Goal: Information Seeking & Learning: Learn about a topic

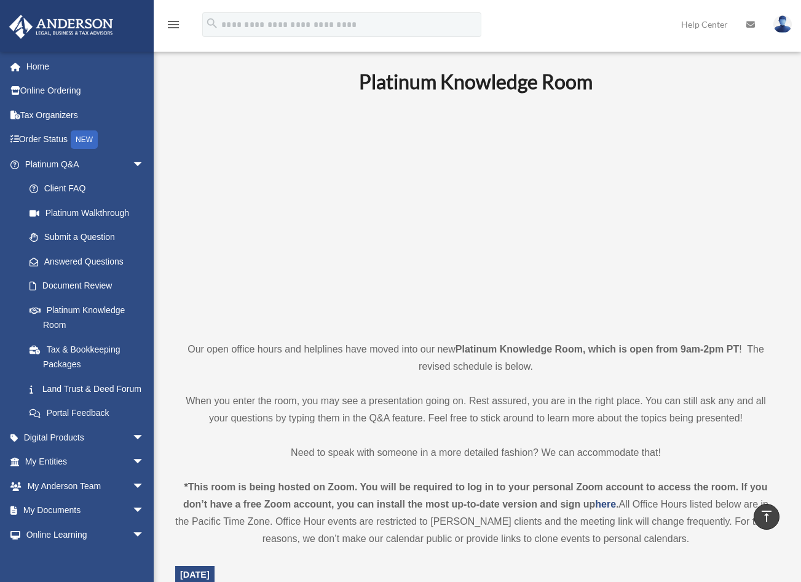
scroll to position [430, 0]
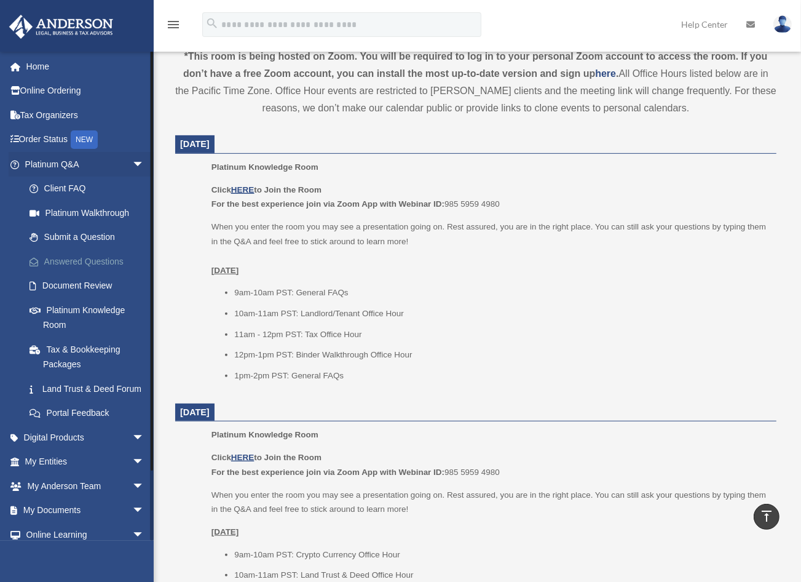
click at [77, 262] on link "Answered Questions" at bounding box center [90, 261] width 146 height 25
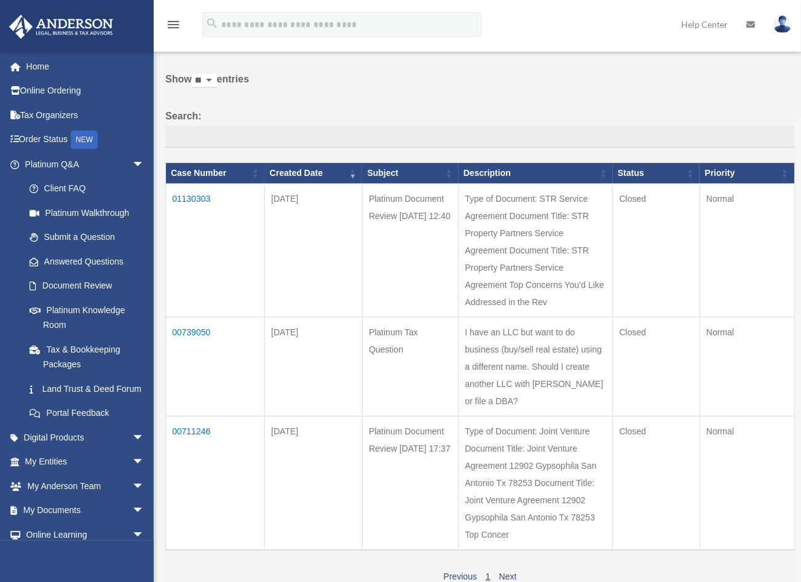
scroll to position [123, 0]
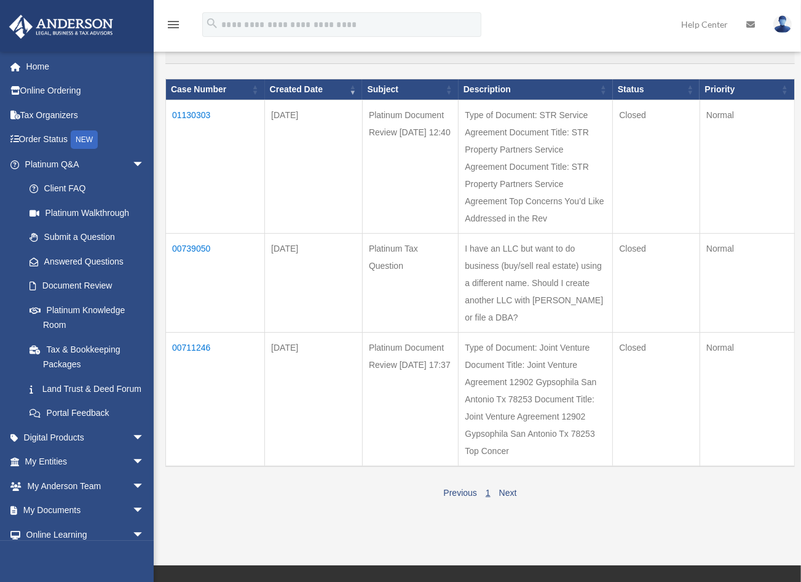
click at [191, 264] on td "00739050" at bounding box center [215, 282] width 99 height 99
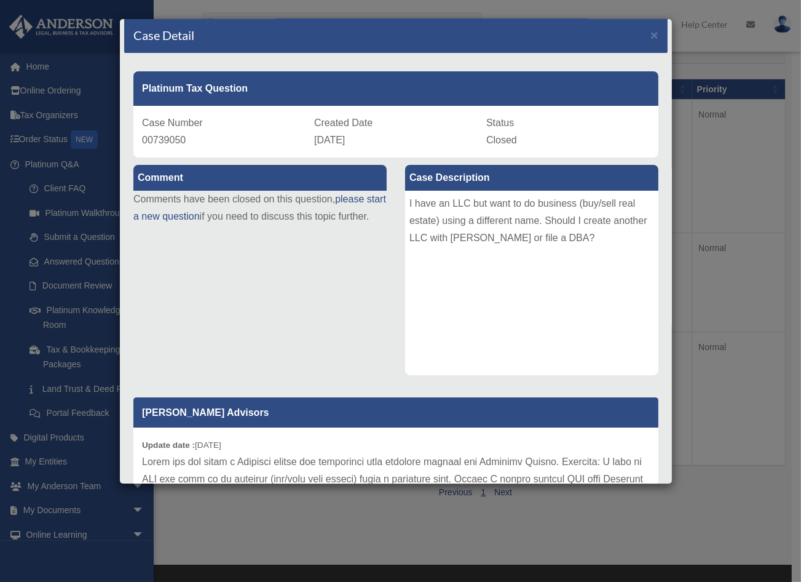
scroll to position [0, 0]
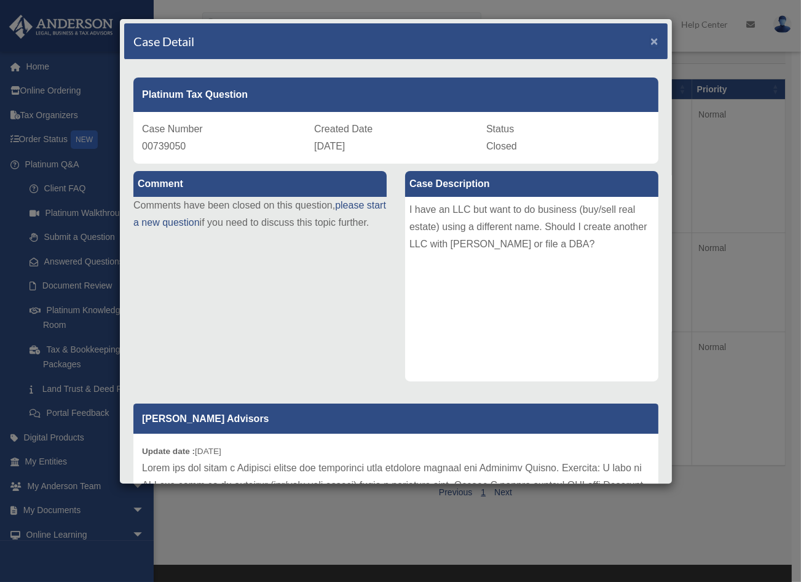
click at [650, 39] on span "×" at bounding box center [654, 41] width 8 height 14
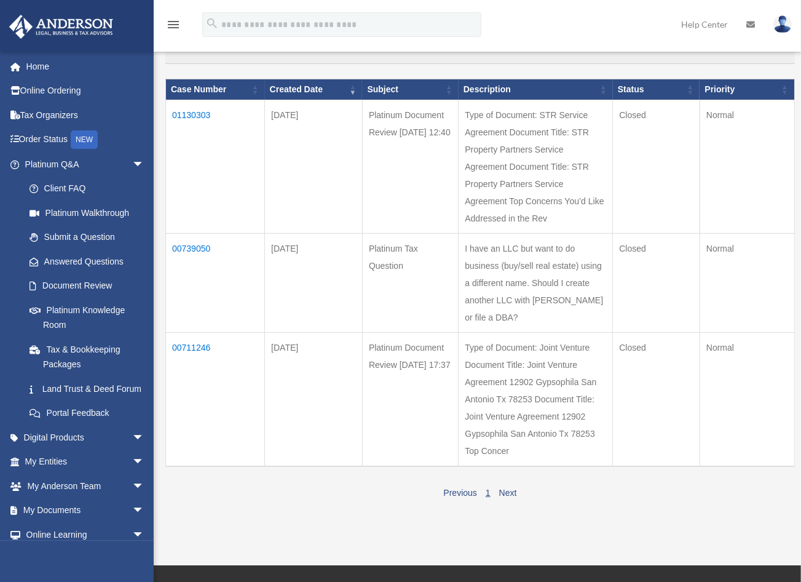
click at [188, 112] on td "01130303" at bounding box center [215, 166] width 99 height 133
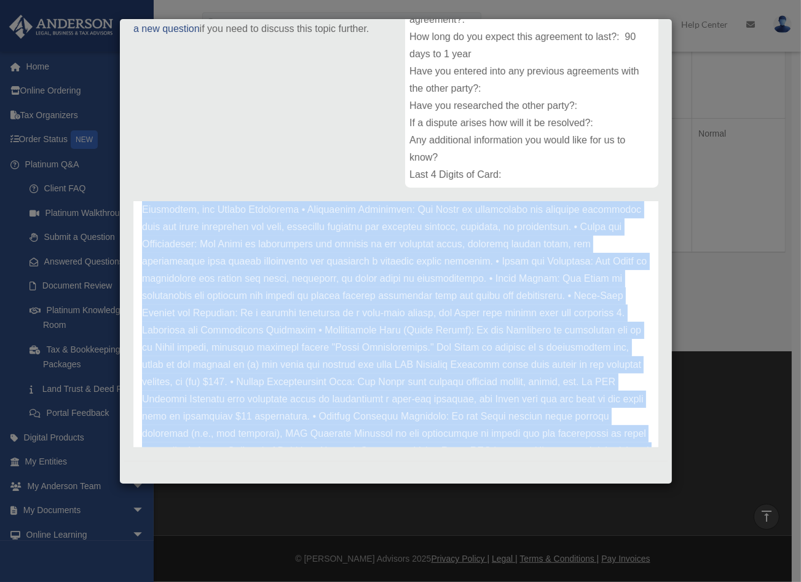
scroll to position [344, 0]
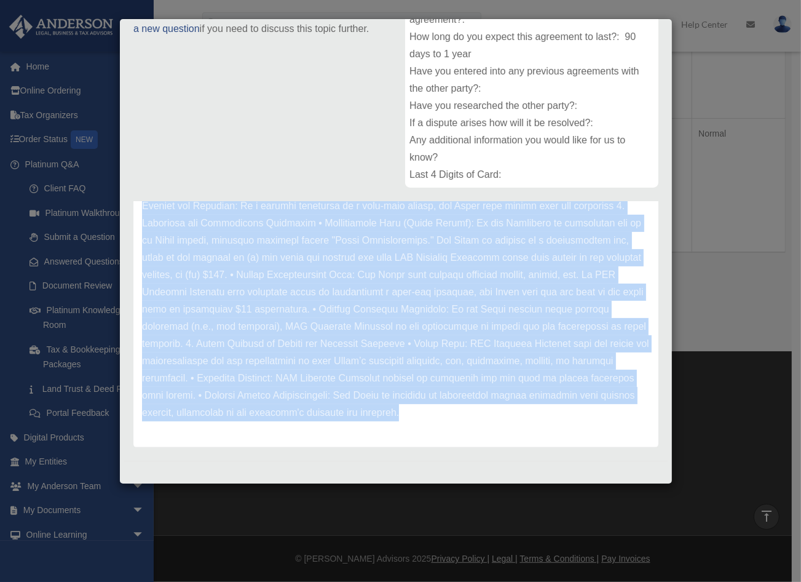
drag, startPoint x: 142, startPoint y: 272, endPoint x: 422, endPoint y: 474, distance: 345.3
click at [422, 474] on div "Case Detail × Platinum Document Review [DATE] 12:40 Case Number 01130303 Create…" at bounding box center [395, 250] width 553 height 465
copy div "Lo ips dolorsit ametc, adi eli seddoeius temporincid utl etd magnaali, enima mi…"
click at [334, 286] on p at bounding box center [396, 180] width 508 height 482
